Goal: Information Seeking & Learning: Learn about a topic

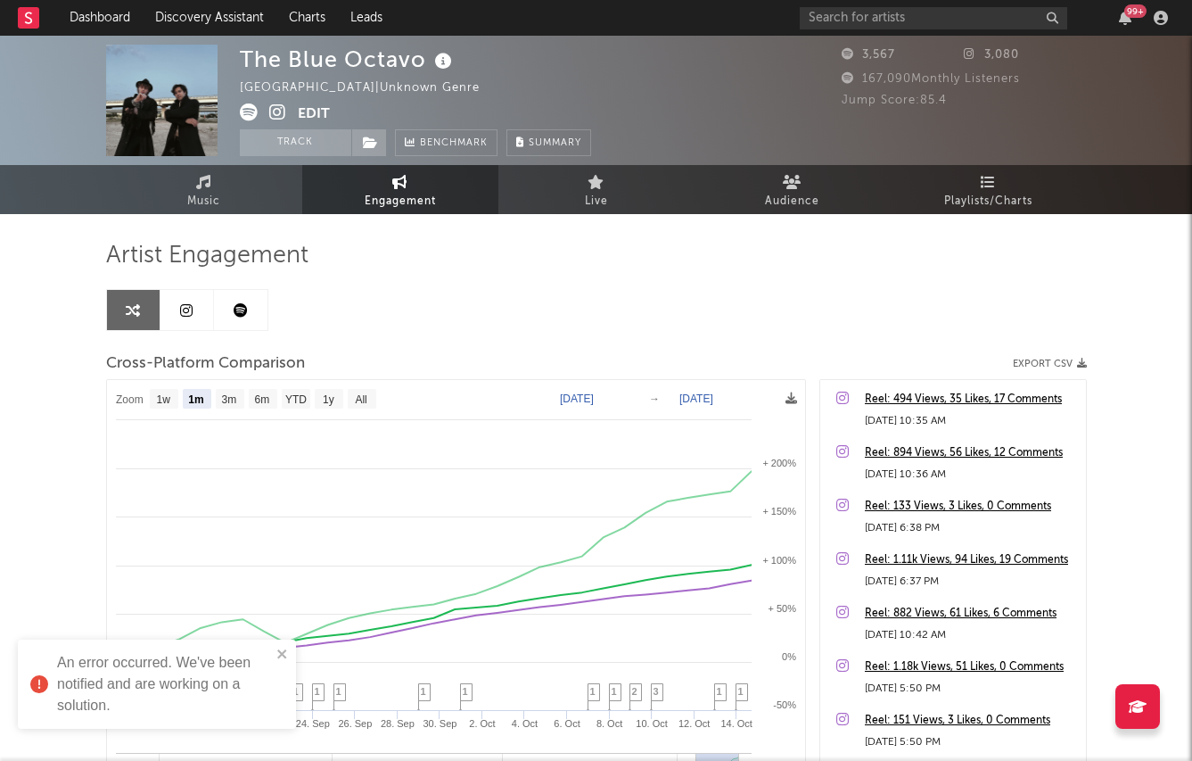
select select "1m"
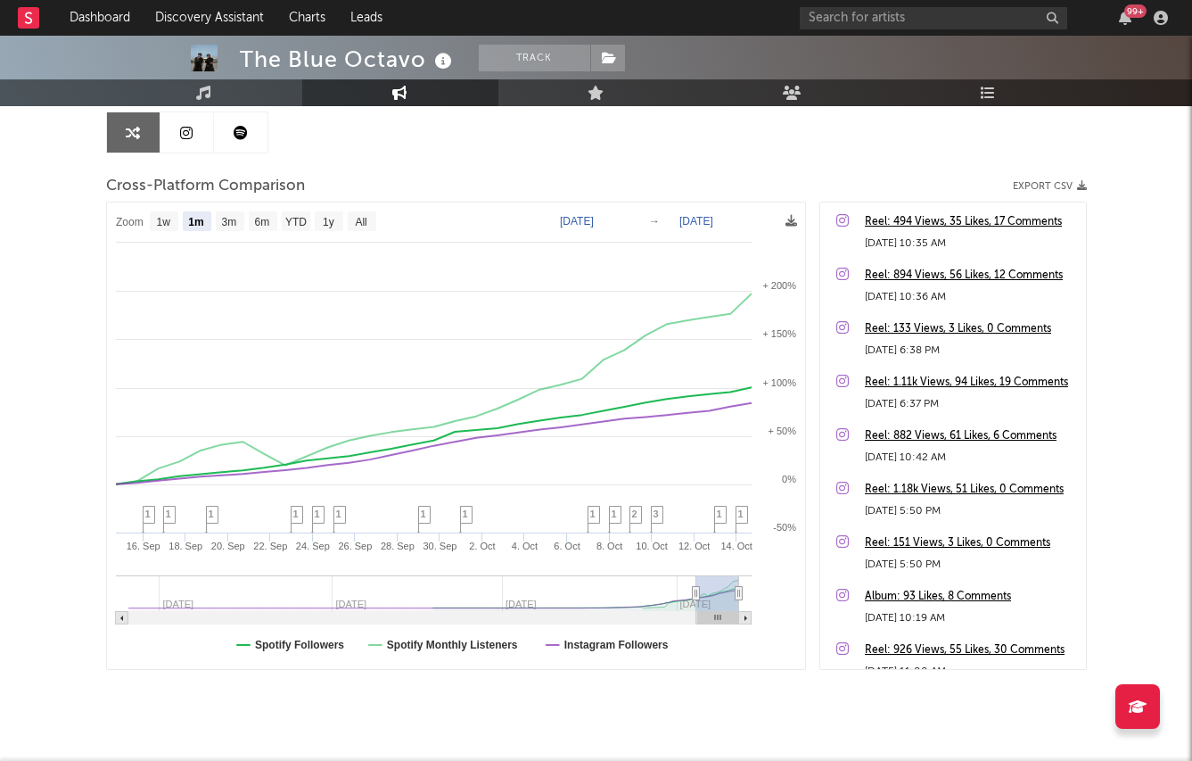
scroll to position [165, 0]
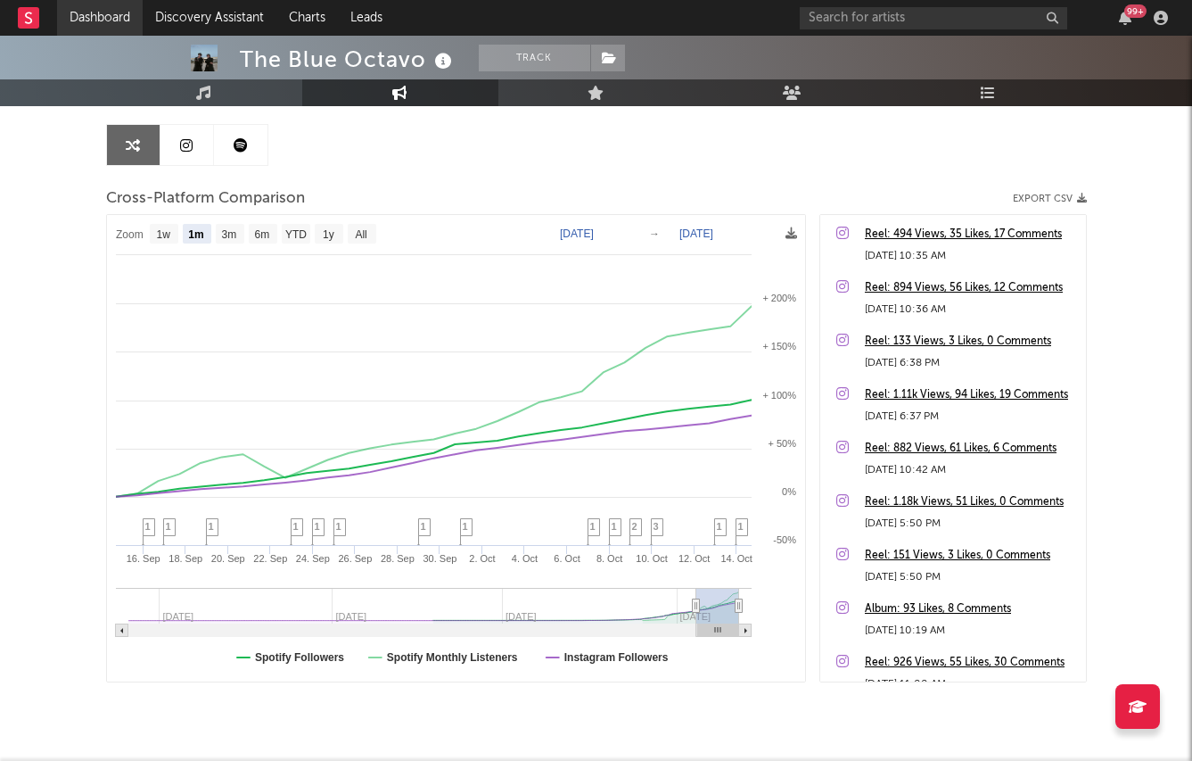
click at [119, 8] on link "Dashboard" at bounding box center [100, 18] width 86 height 36
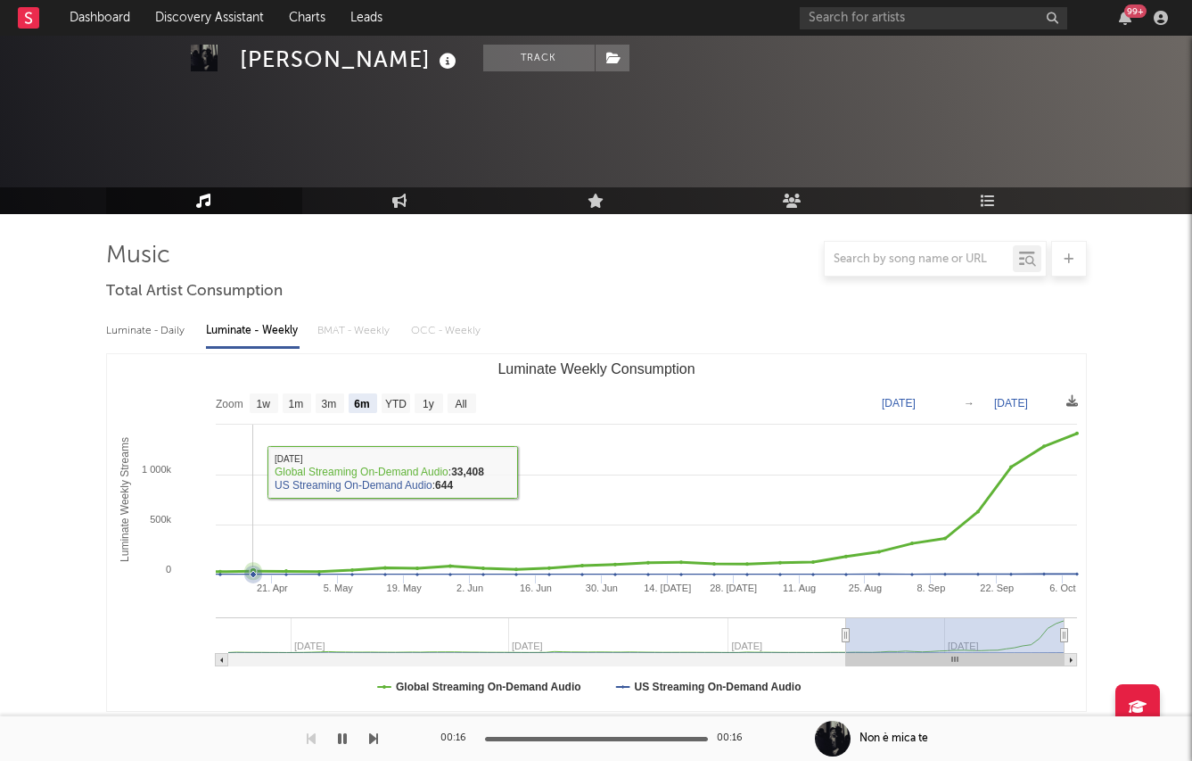
select select "6m"
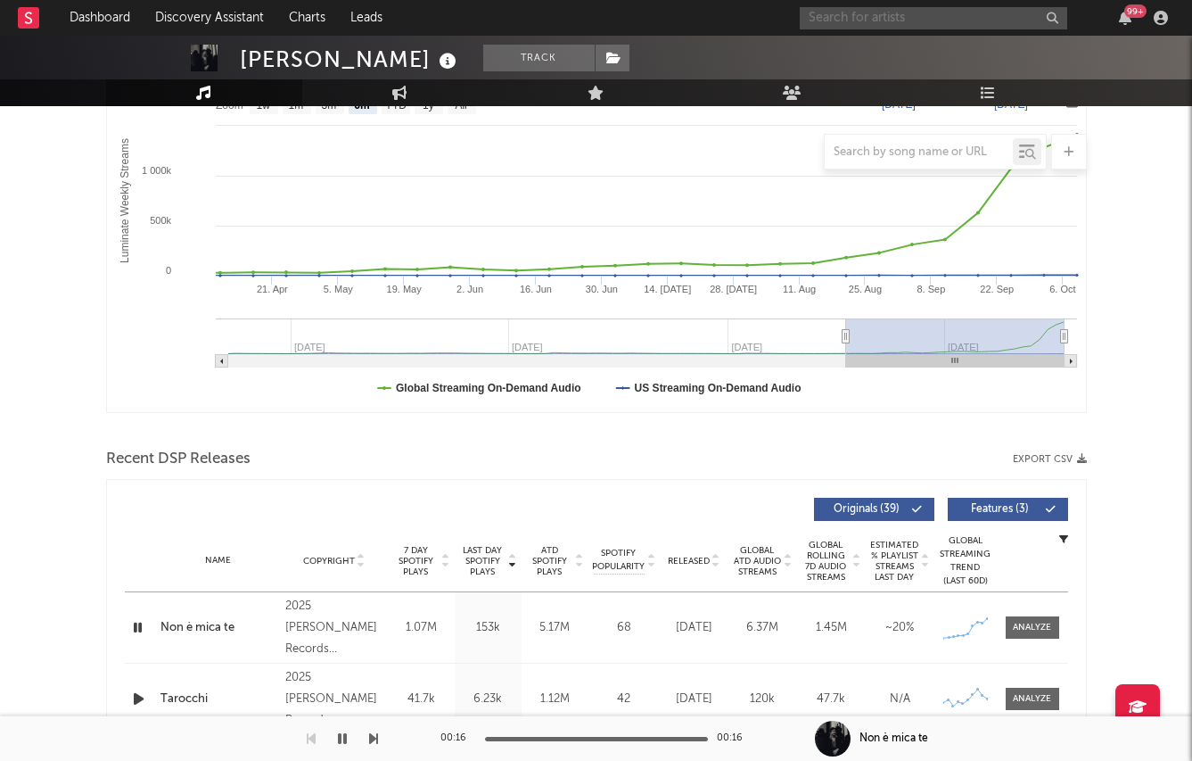
click at [864, 21] on input "text" at bounding box center [934, 18] width 268 height 22
click at [893, 16] on input "sunfingers" at bounding box center [934, 18] width 268 height 22
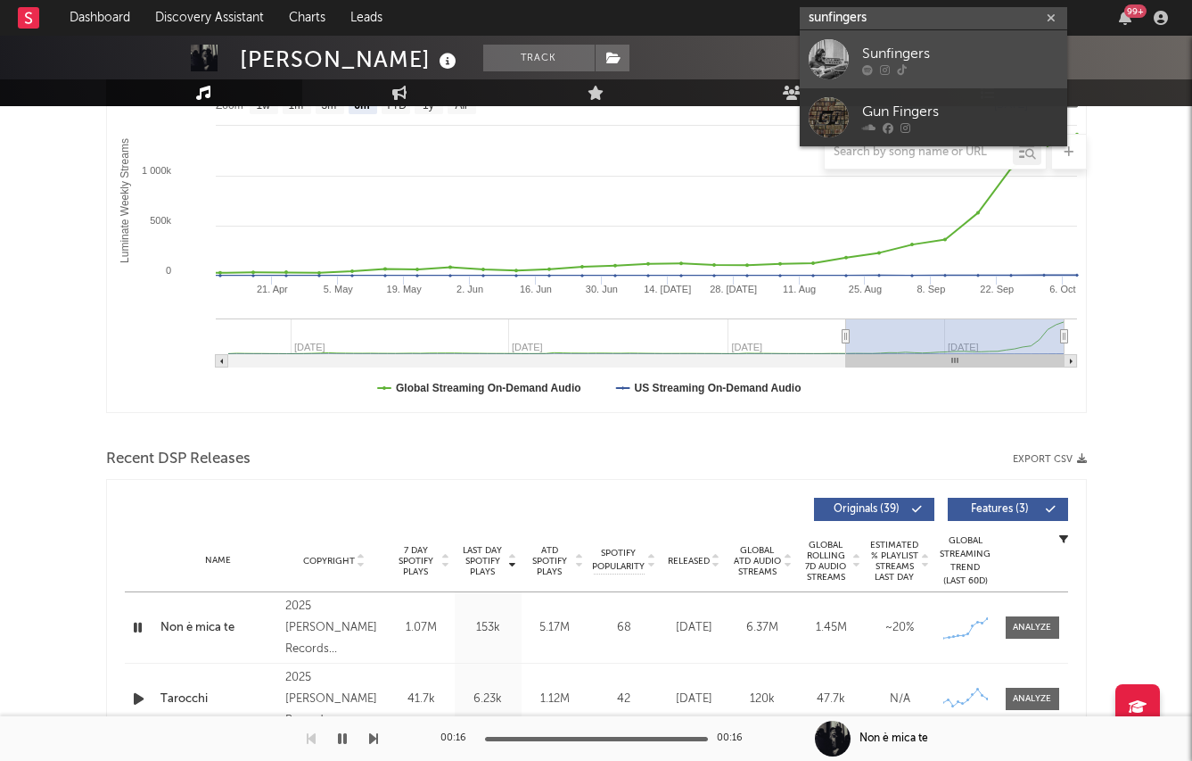
type input "sunfingers"
click at [873, 43] on div "Sunfingers" at bounding box center [960, 53] width 196 height 21
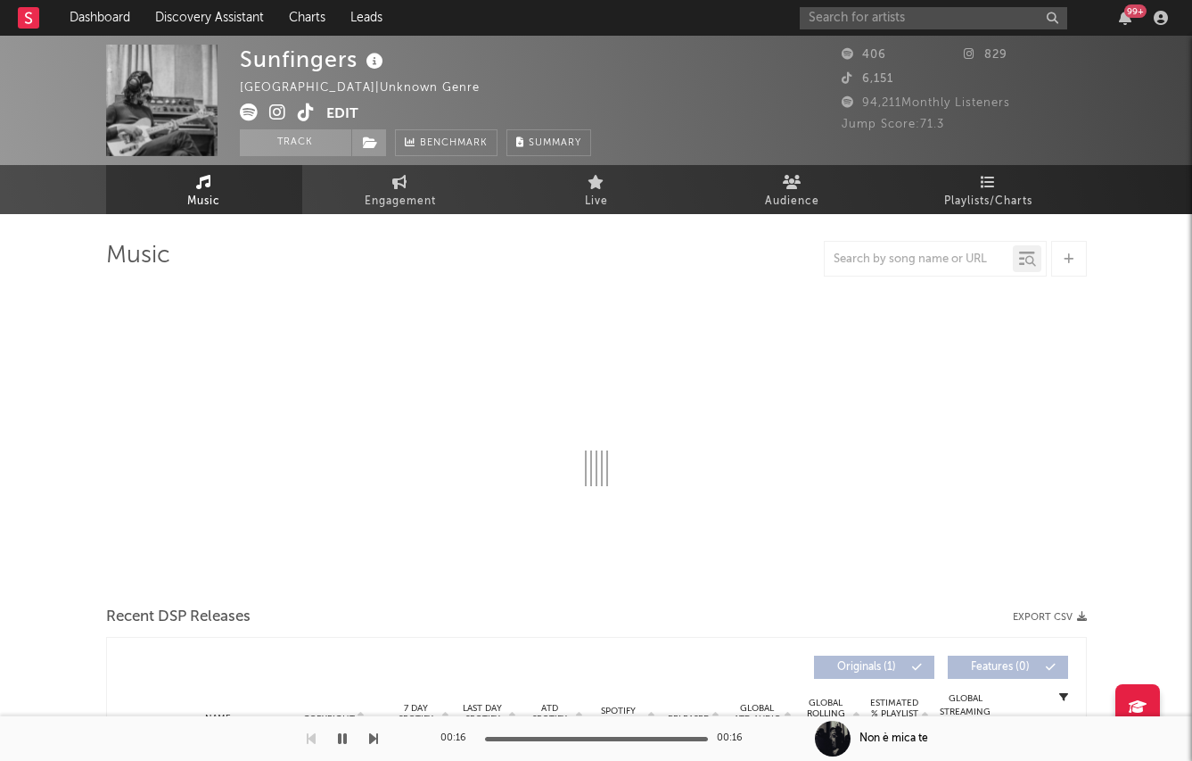
select select "1w"
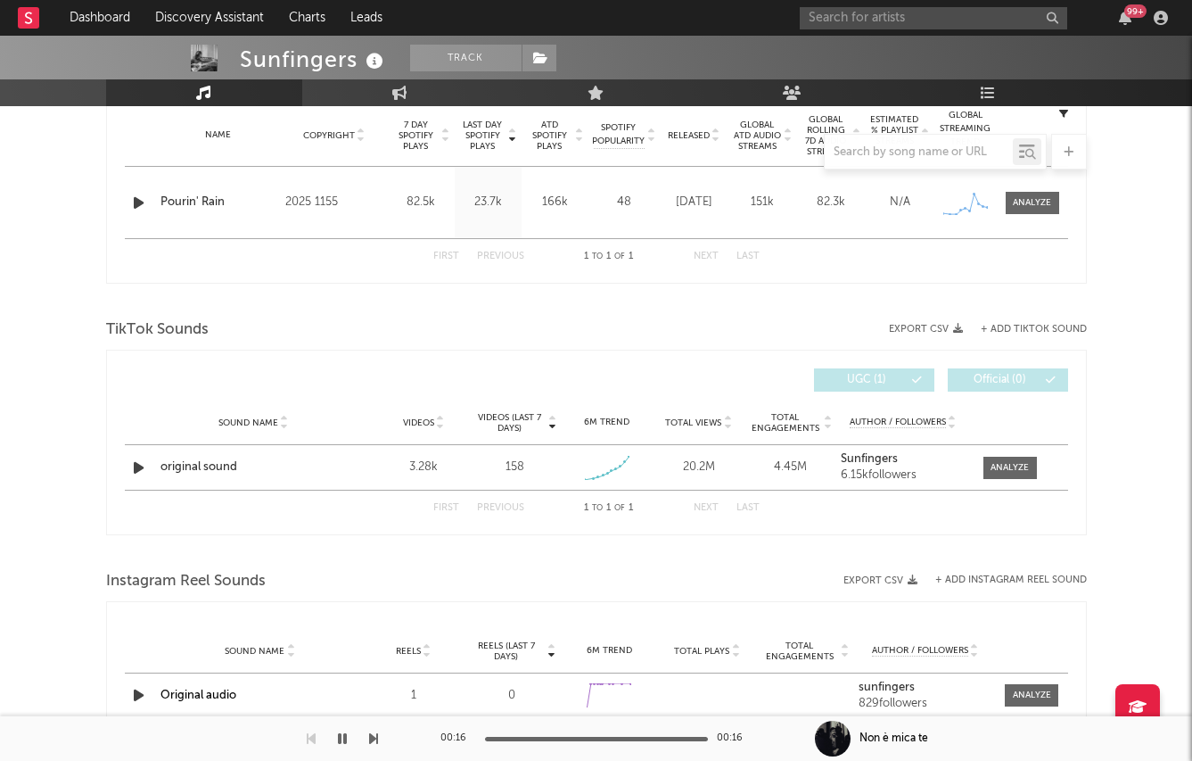
scroll to position [754, 0]
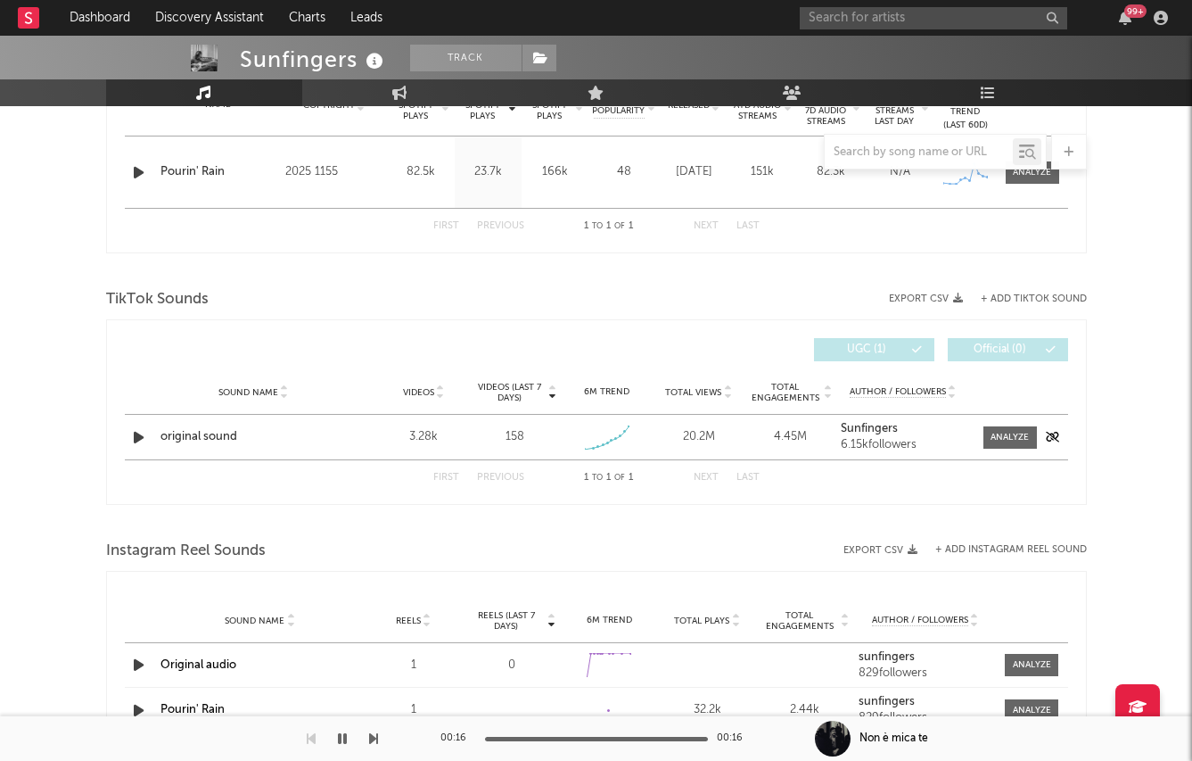
click at [879, 424] on strong "Sunfingers" at bounding box center [869, 429] width 57 height 12
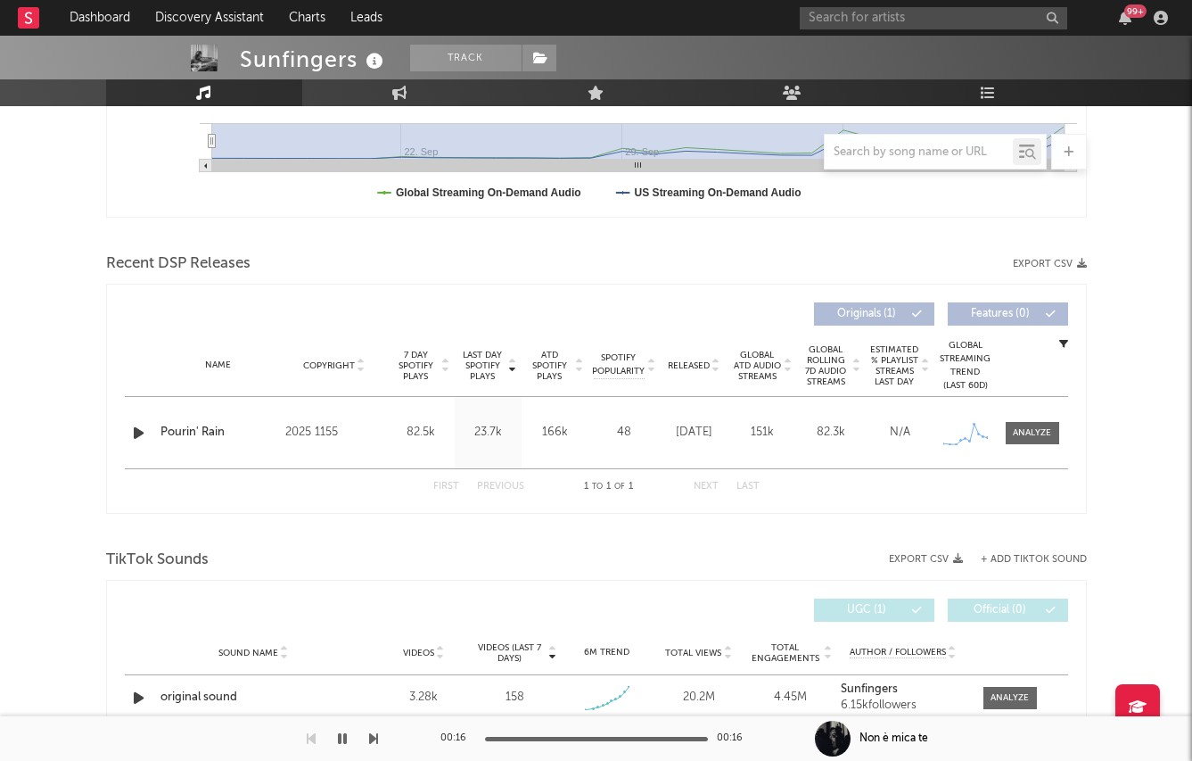
scroll to position [0, 0]
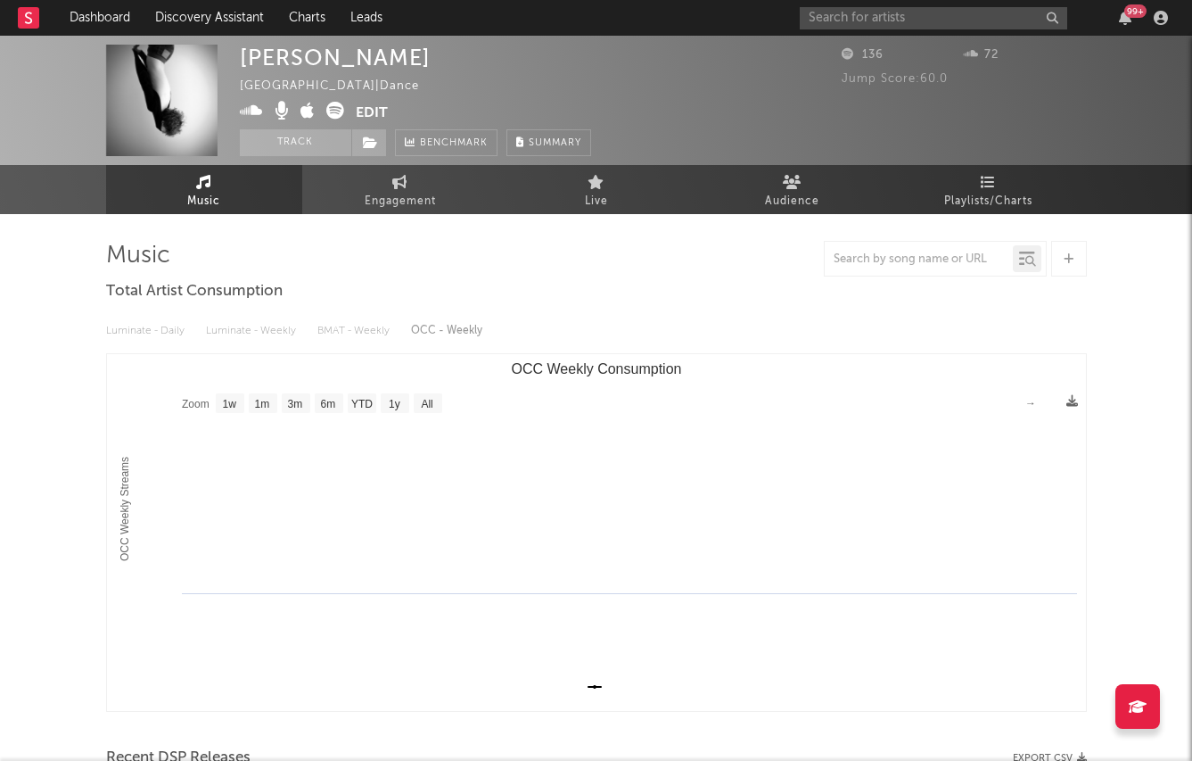
select select "1w"
